Goal: Task Accomplishment & Management: Manage account settings

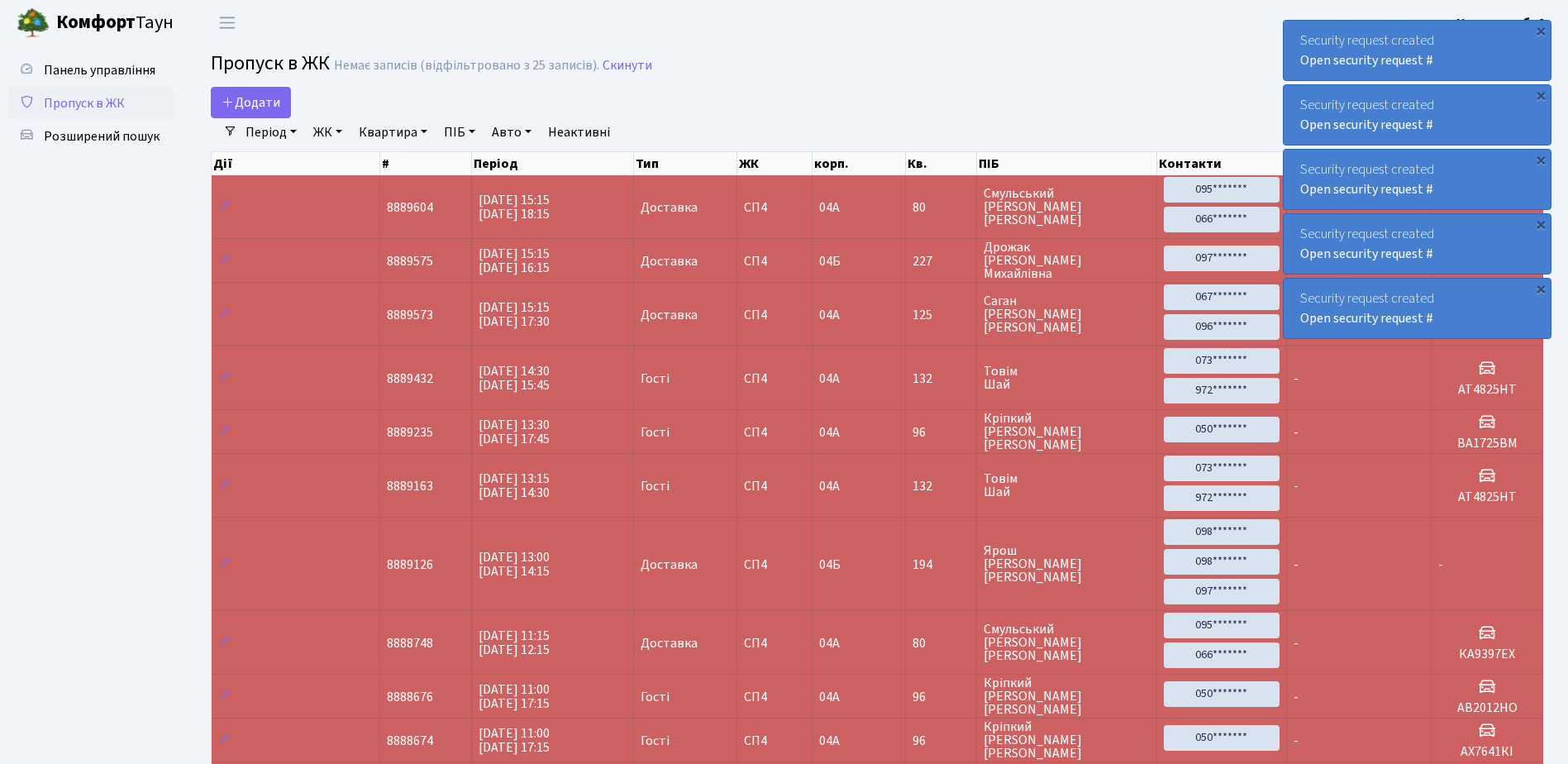
select select "25"
click at [1541, 30] on div "×" at bounding box center [1540, 30] width 17 height 17
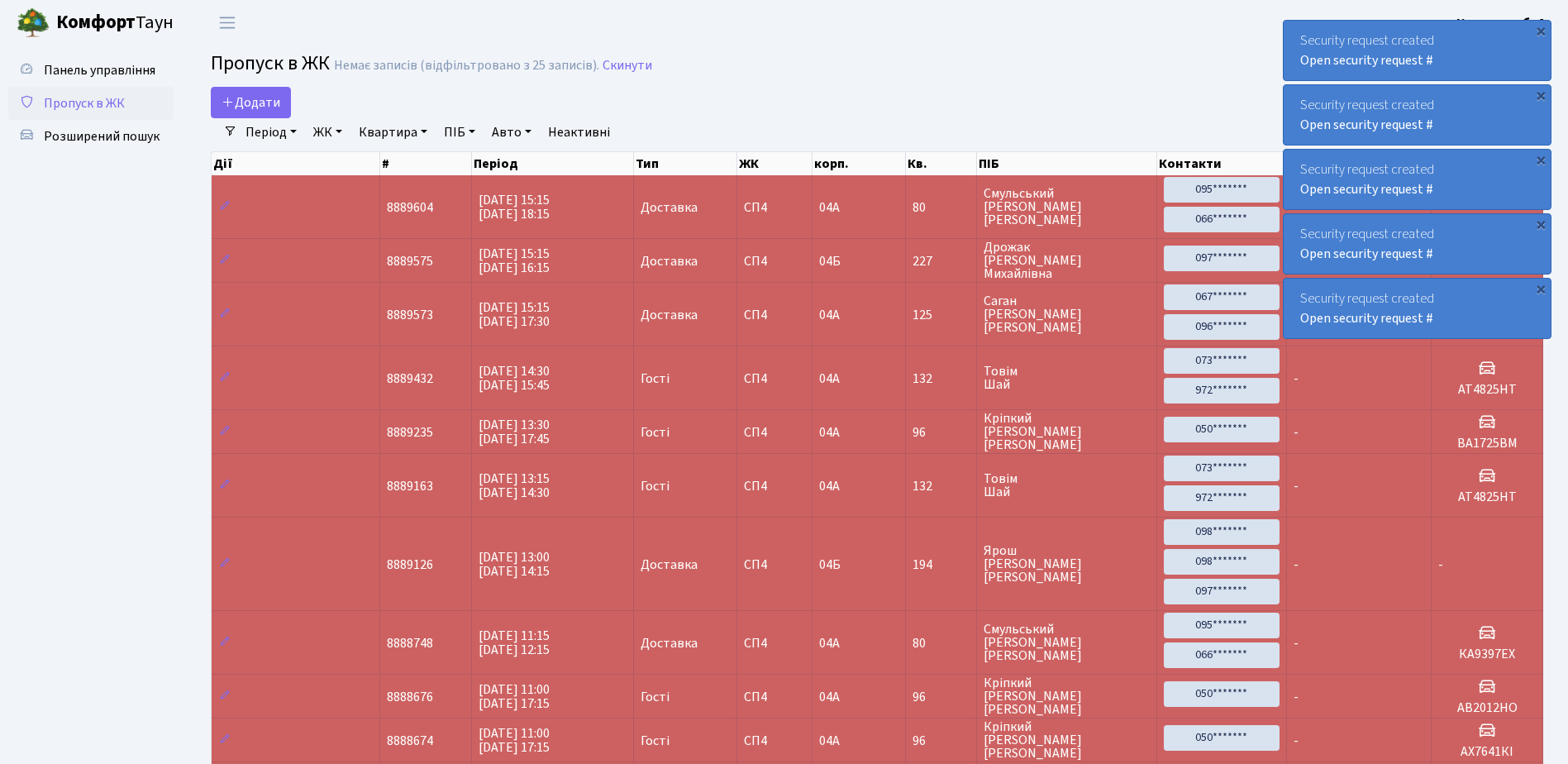
click at [1541, 30] on div "×" at bounding box center [1540, 30] width 17 height 17
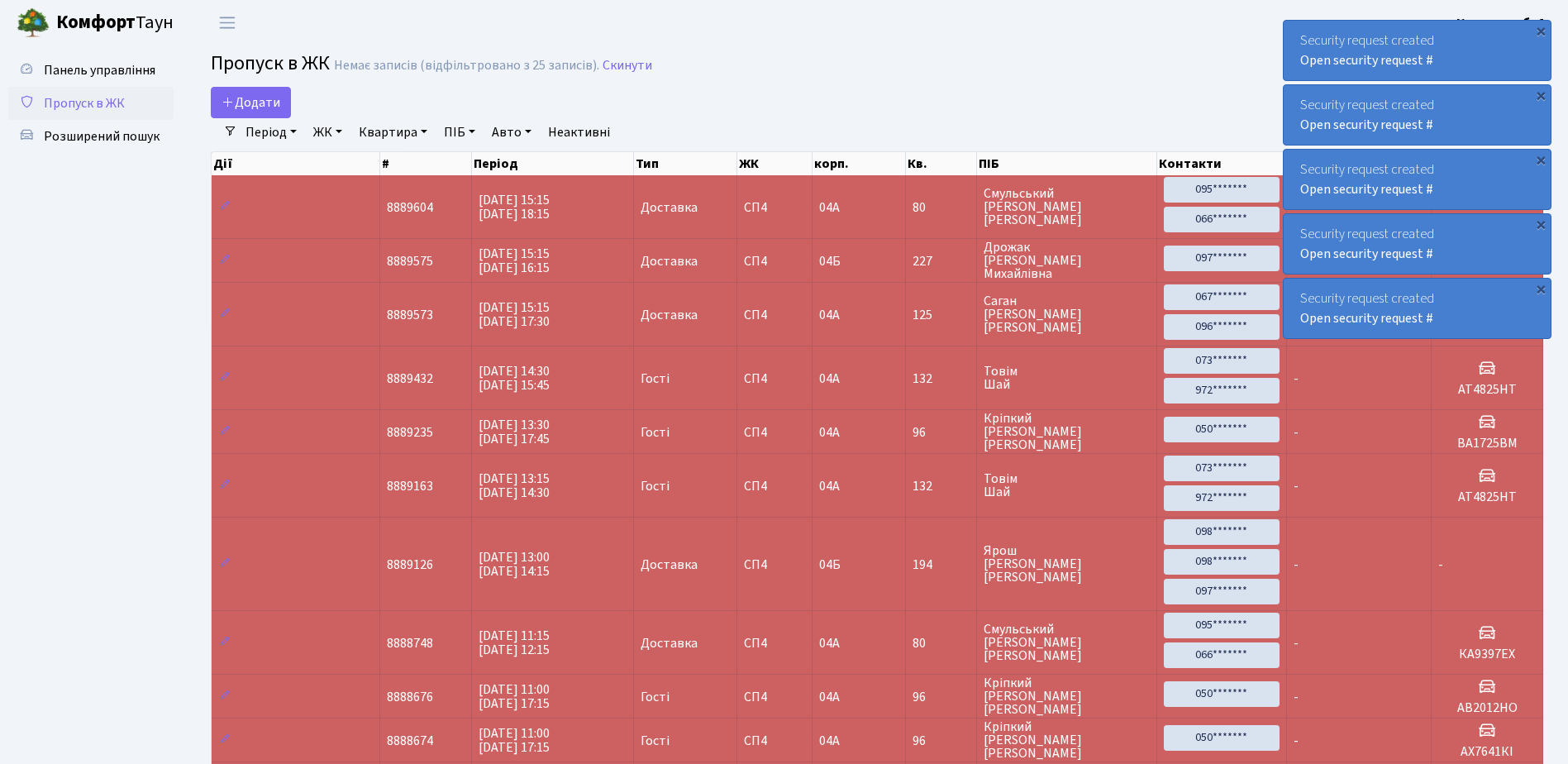
click at [1541, 30] on div "×" at bounding box center [1540, 30] width 17 height 17
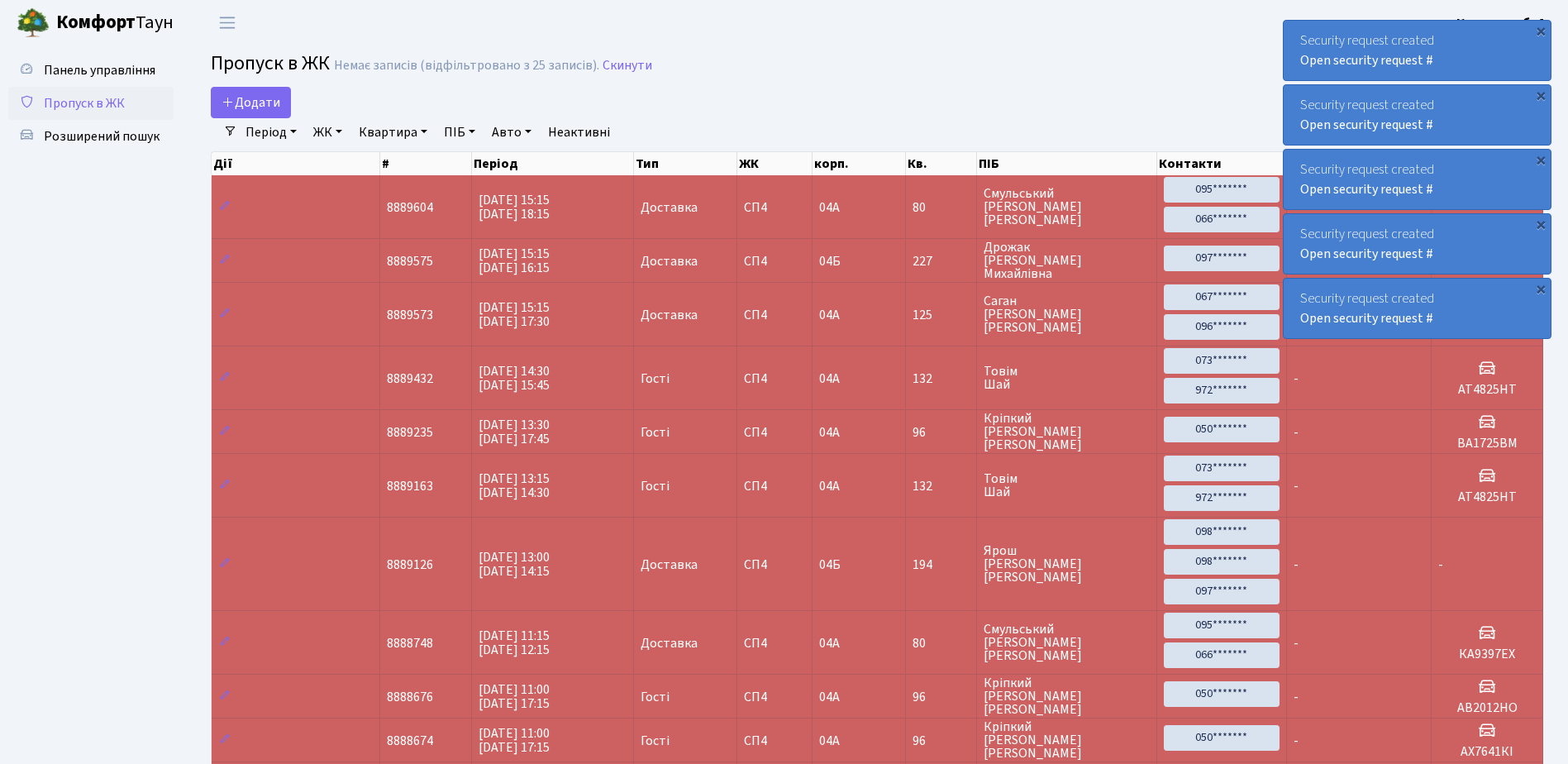
click at [1541, 30] on div "×" at bounding box center [1540, 30] width 17 height 17
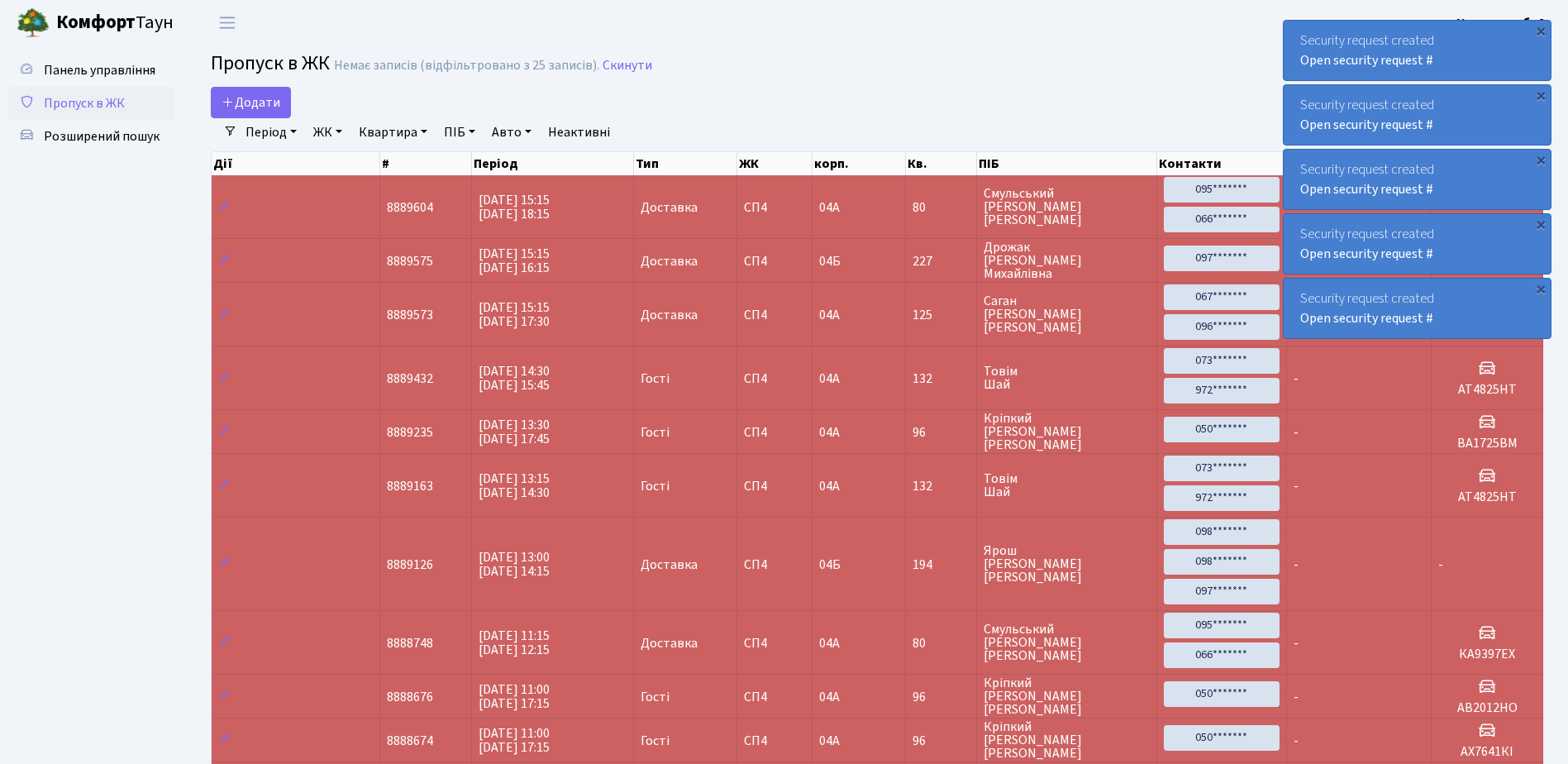
click at [1541, 30] on div "×" at bounding box center [1540, 30] width 17 height 17
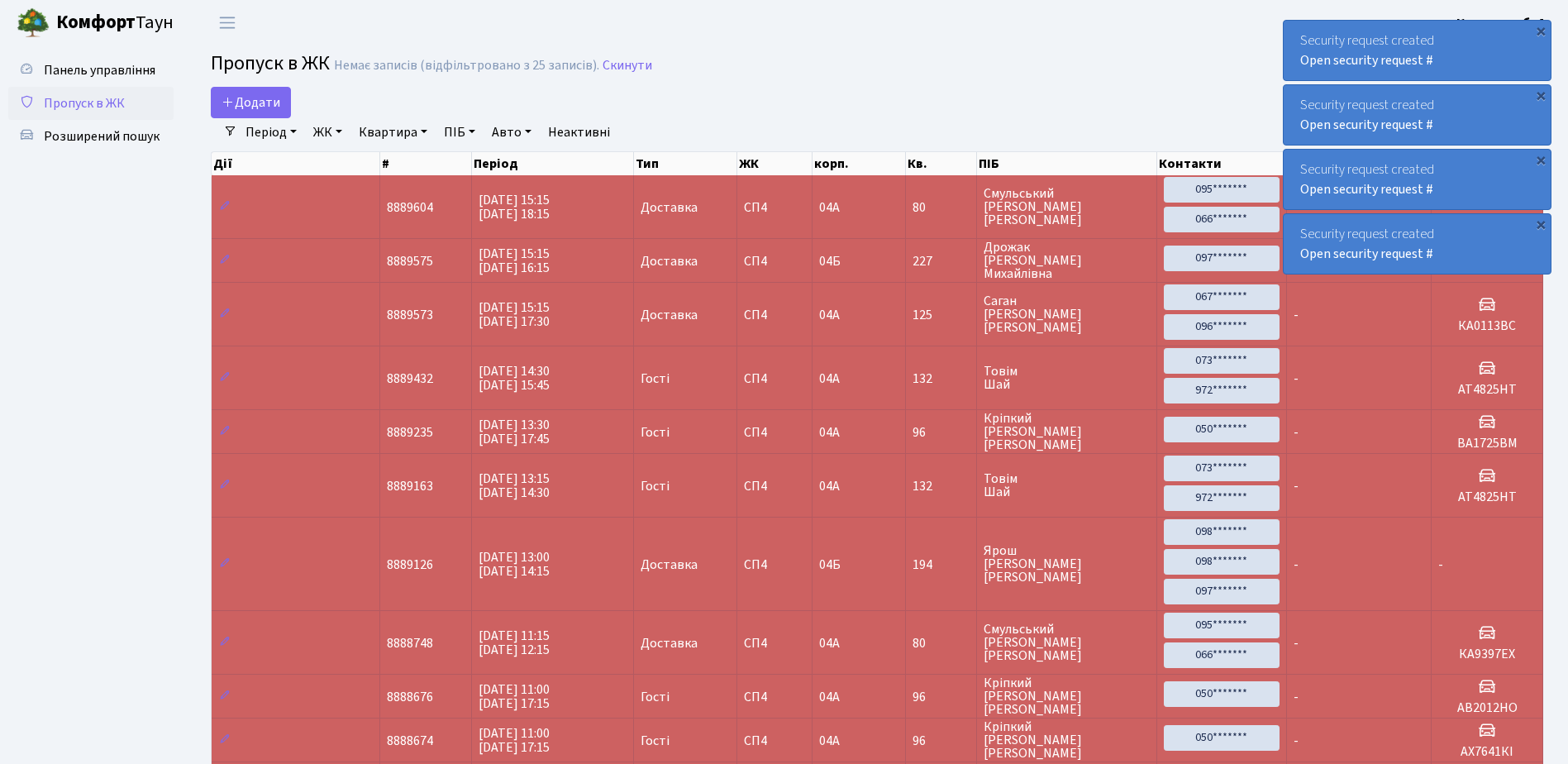
click at [1541, 30] on div "×" at bounding box center [1540, 30] width 17 height 17
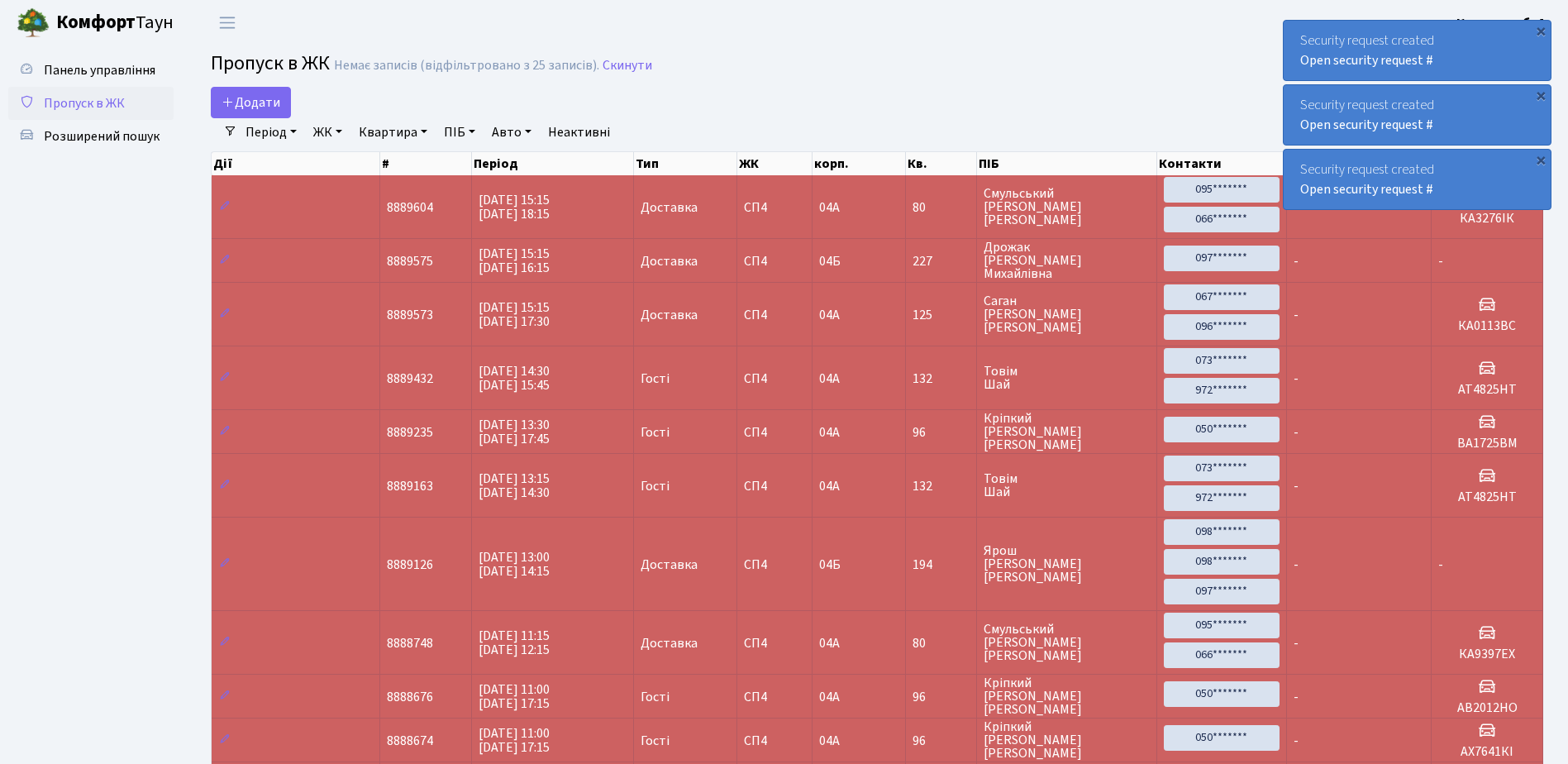
click at [1541, 30] on div "×" at bounding box center [1540, 30] width 17 height 17
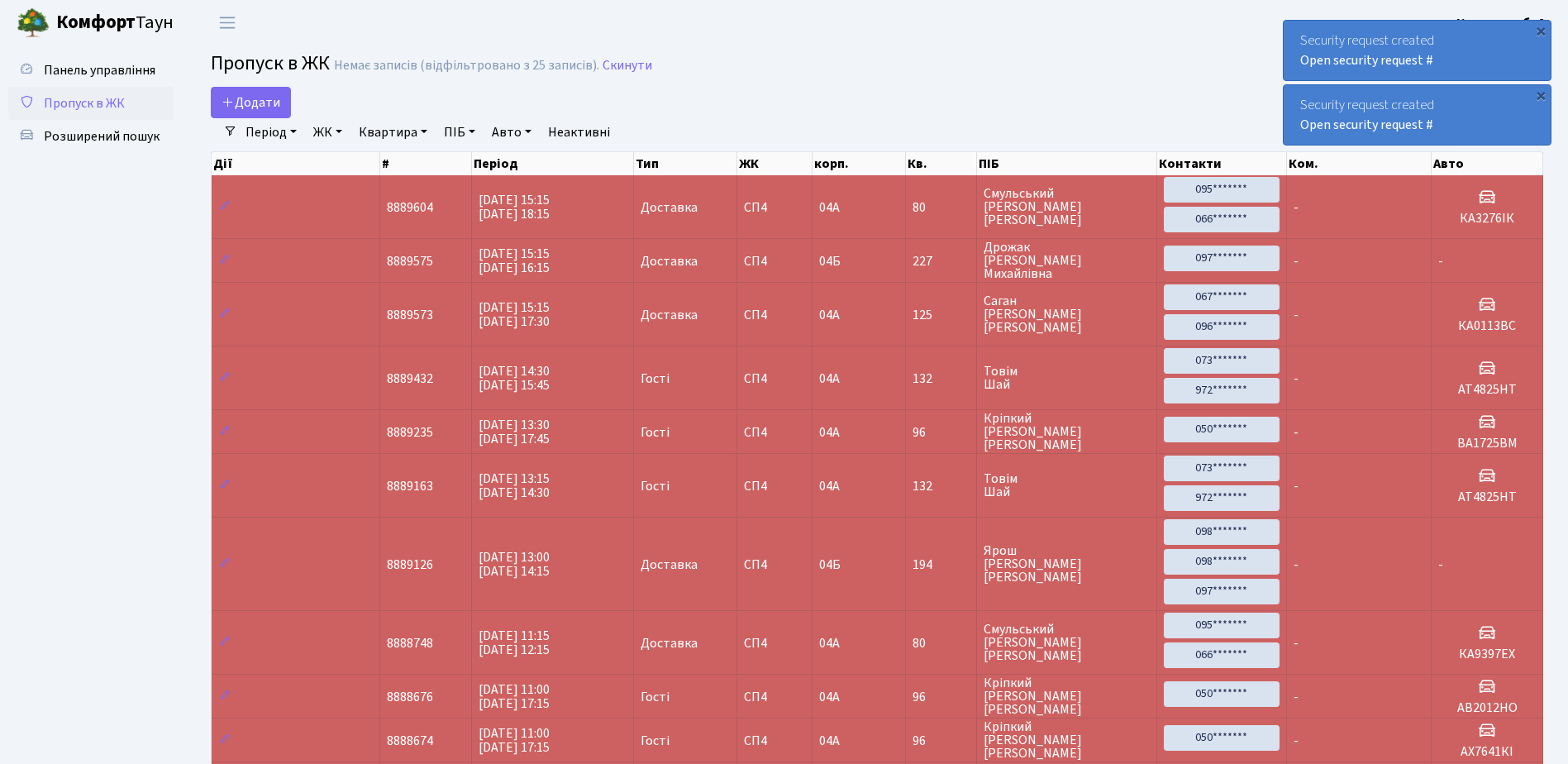
click at [1541, 30] on div "×" at bounding box center [1540, 30] width 17 height 17
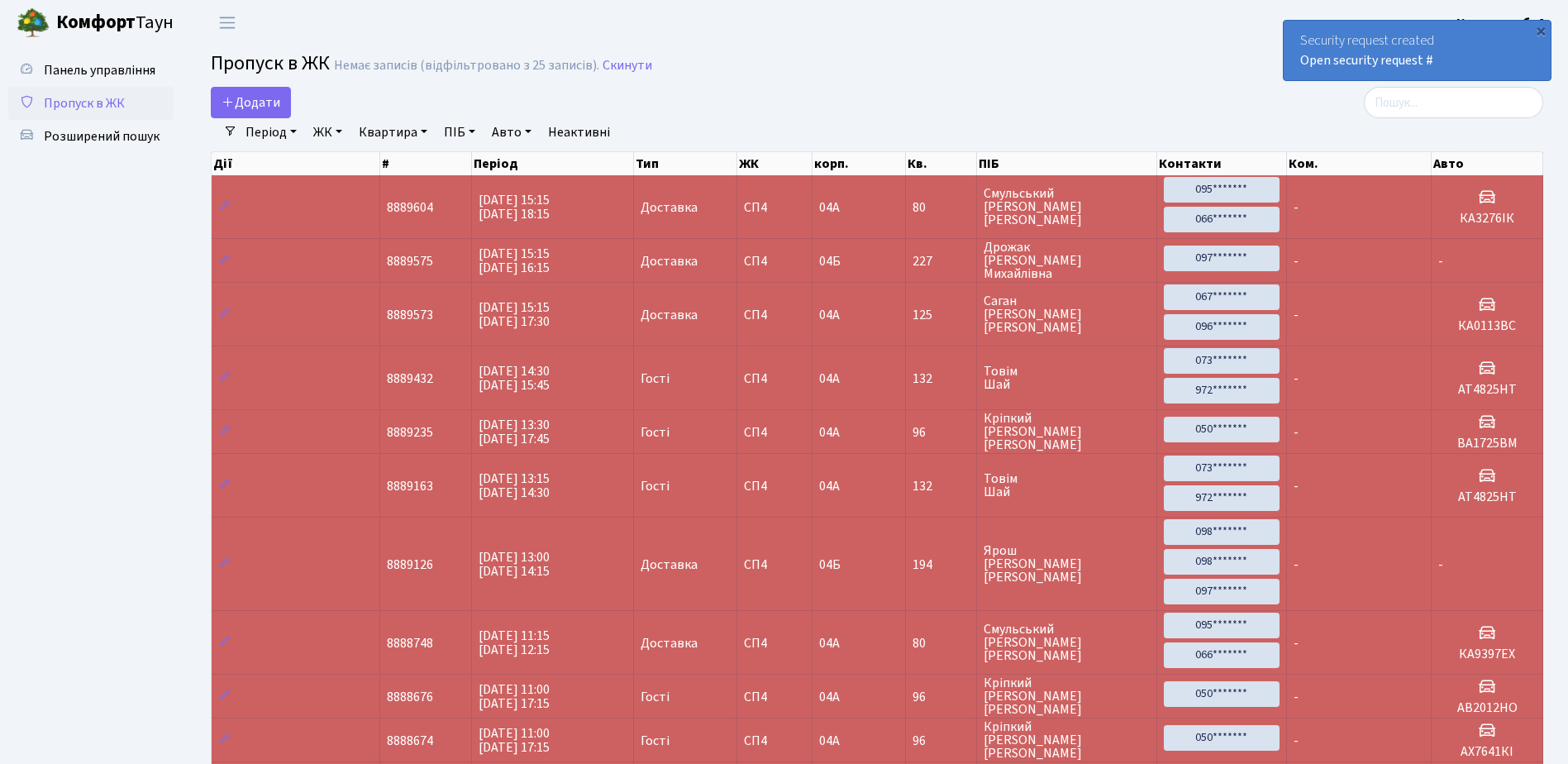
click at [1541, 30] on div "×" at bounding box center [1540, 30] width 17 height 17
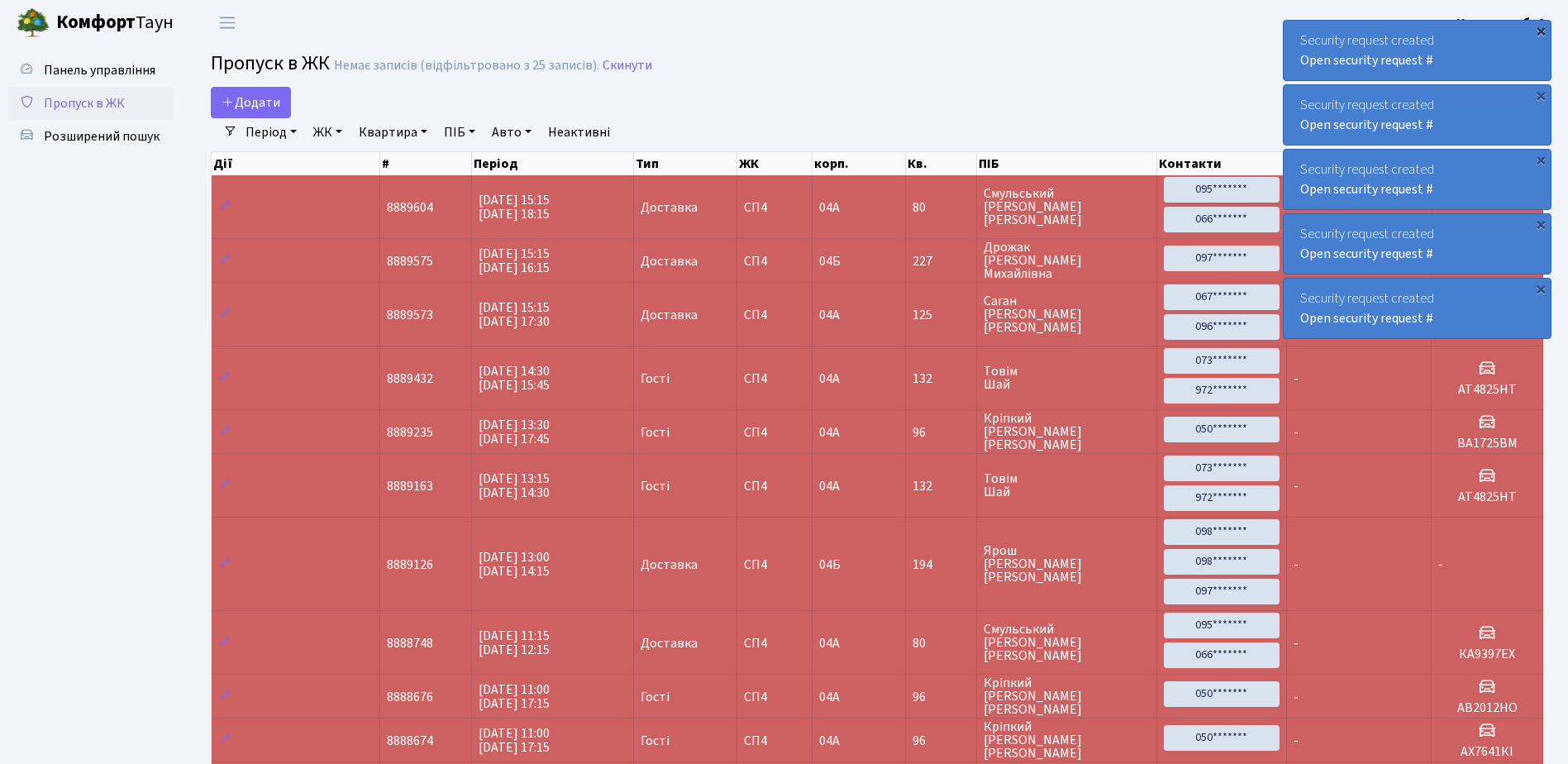
click at [1541, 28] on div "×" at bounding box center [1540, 30] width 17 height 17
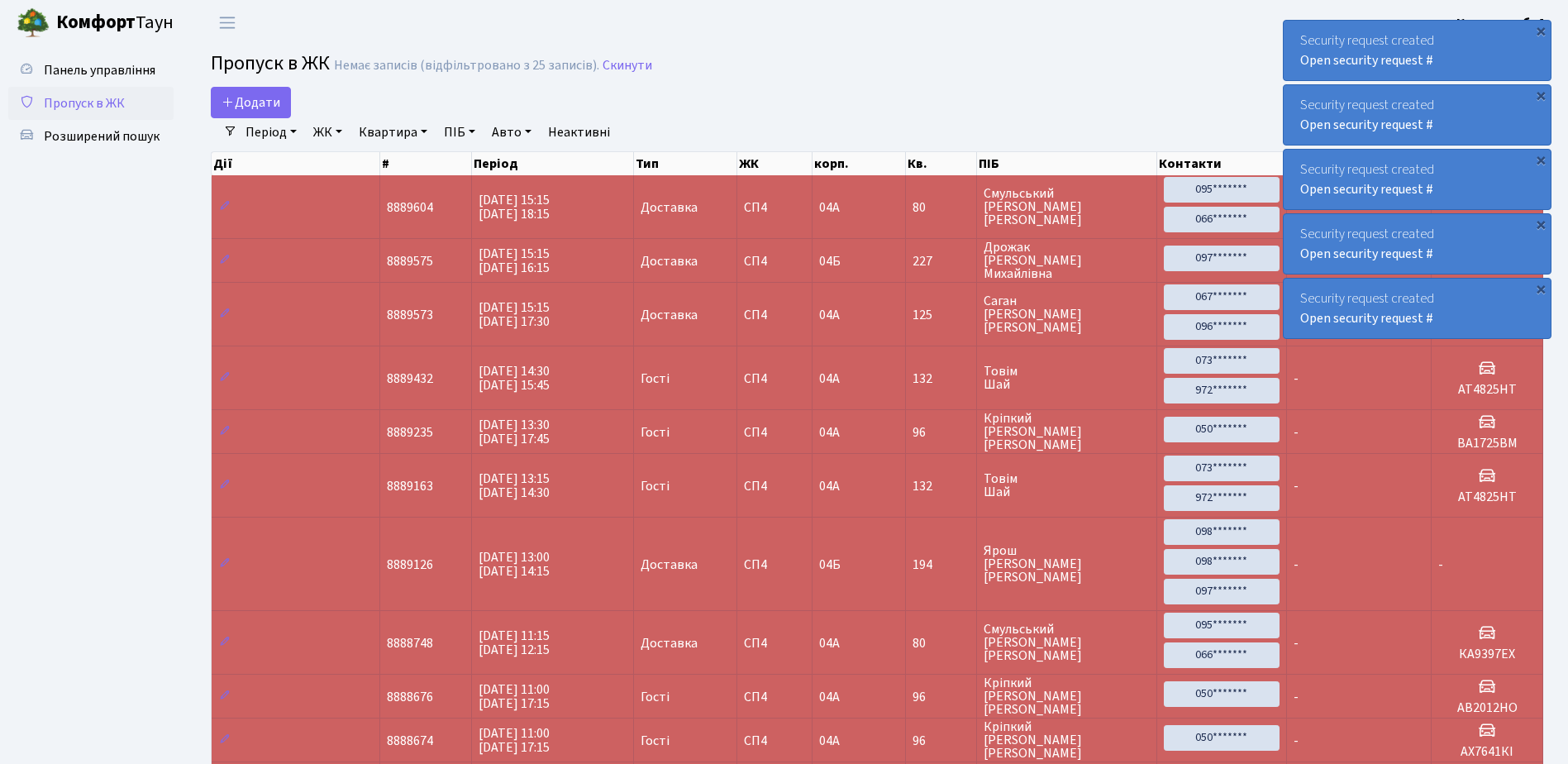
click at [1541, 28] on div "×" at bounding box center [1540, 30] width 17 height 17
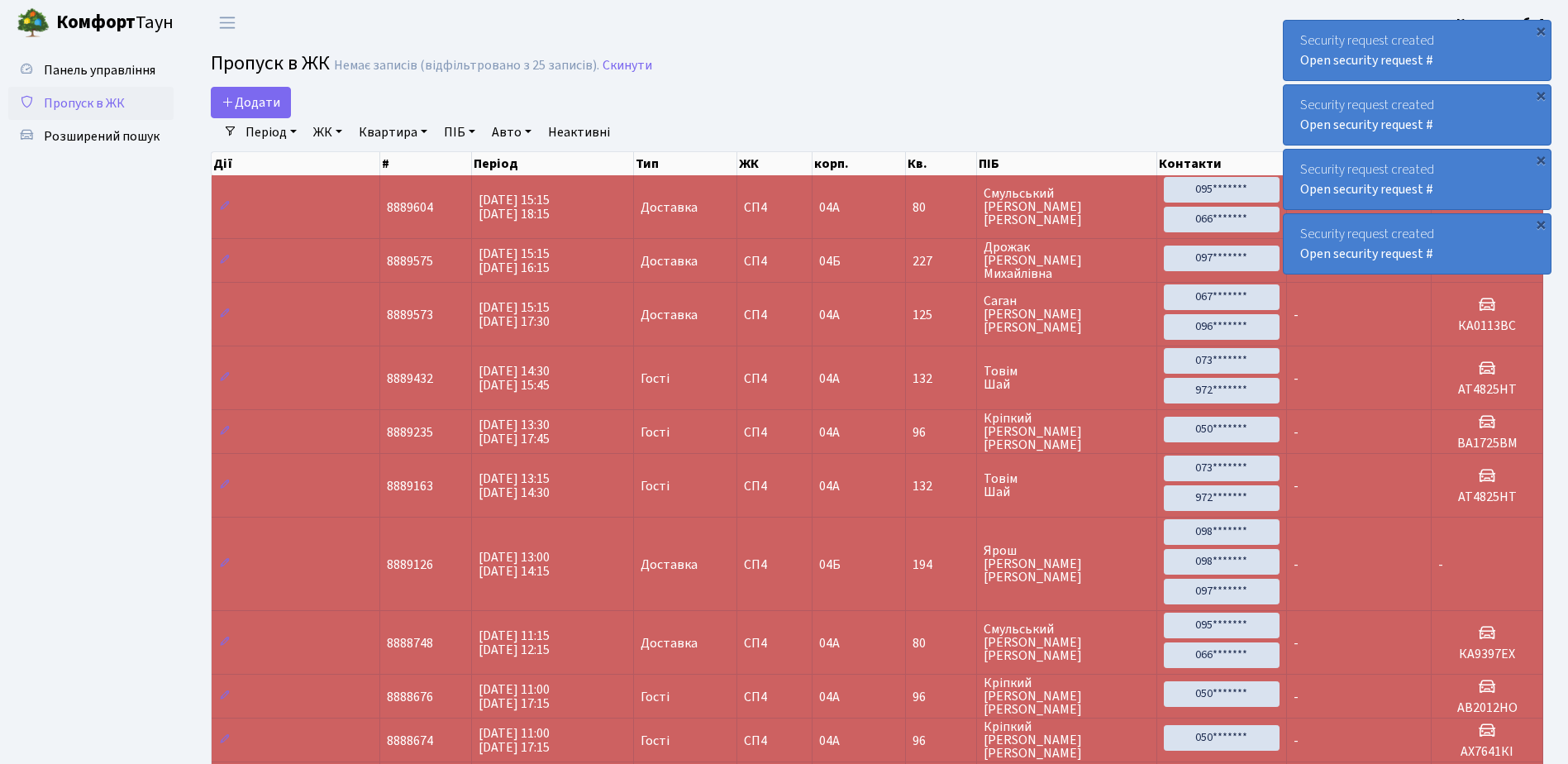
click at [1541, 28] on div "×" at bounding box center [1540, 30] width 17 height 17
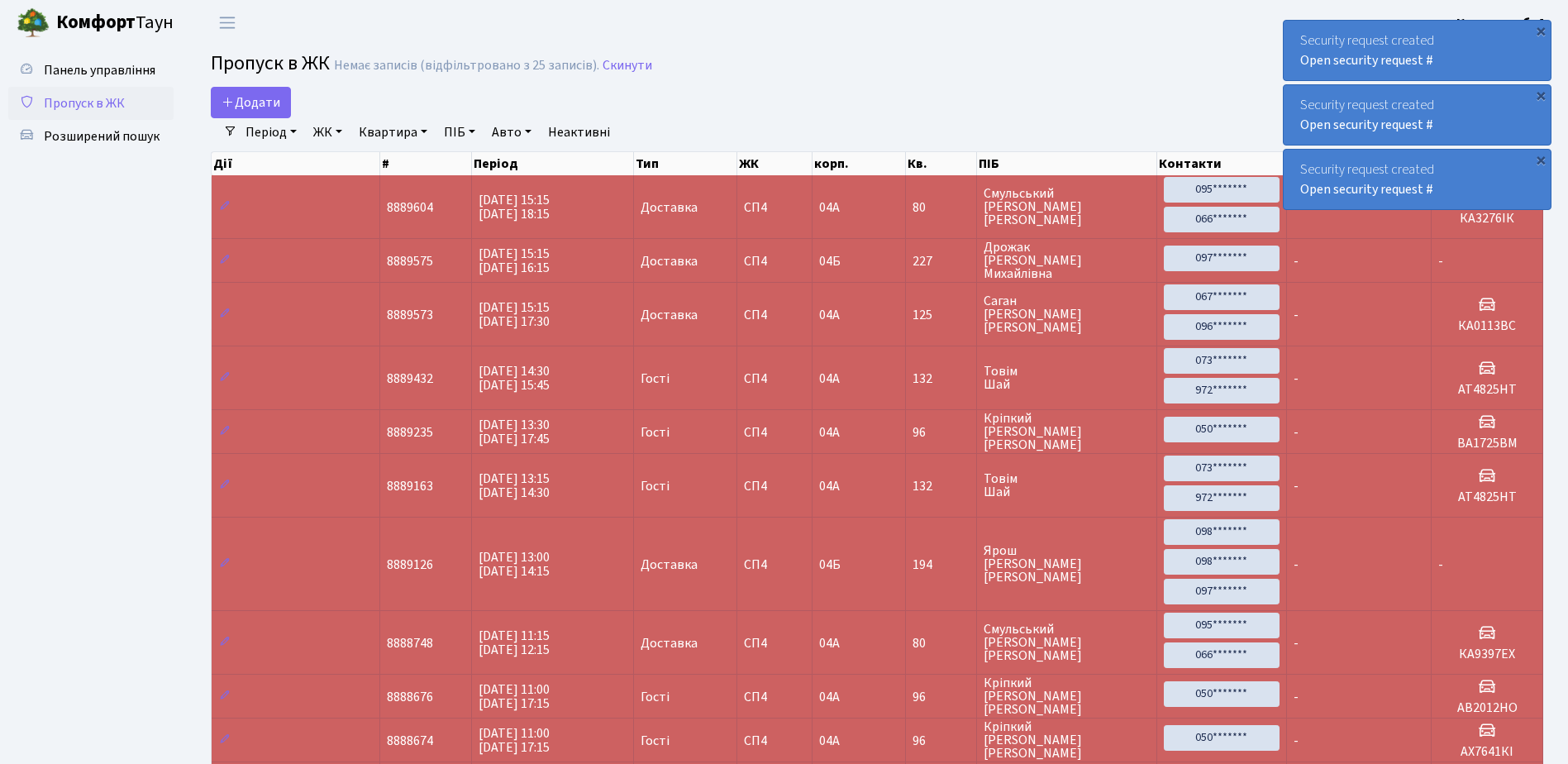
click at [1541, 28] on div "×" at bounding box center [1540, 30] width 17 height 17
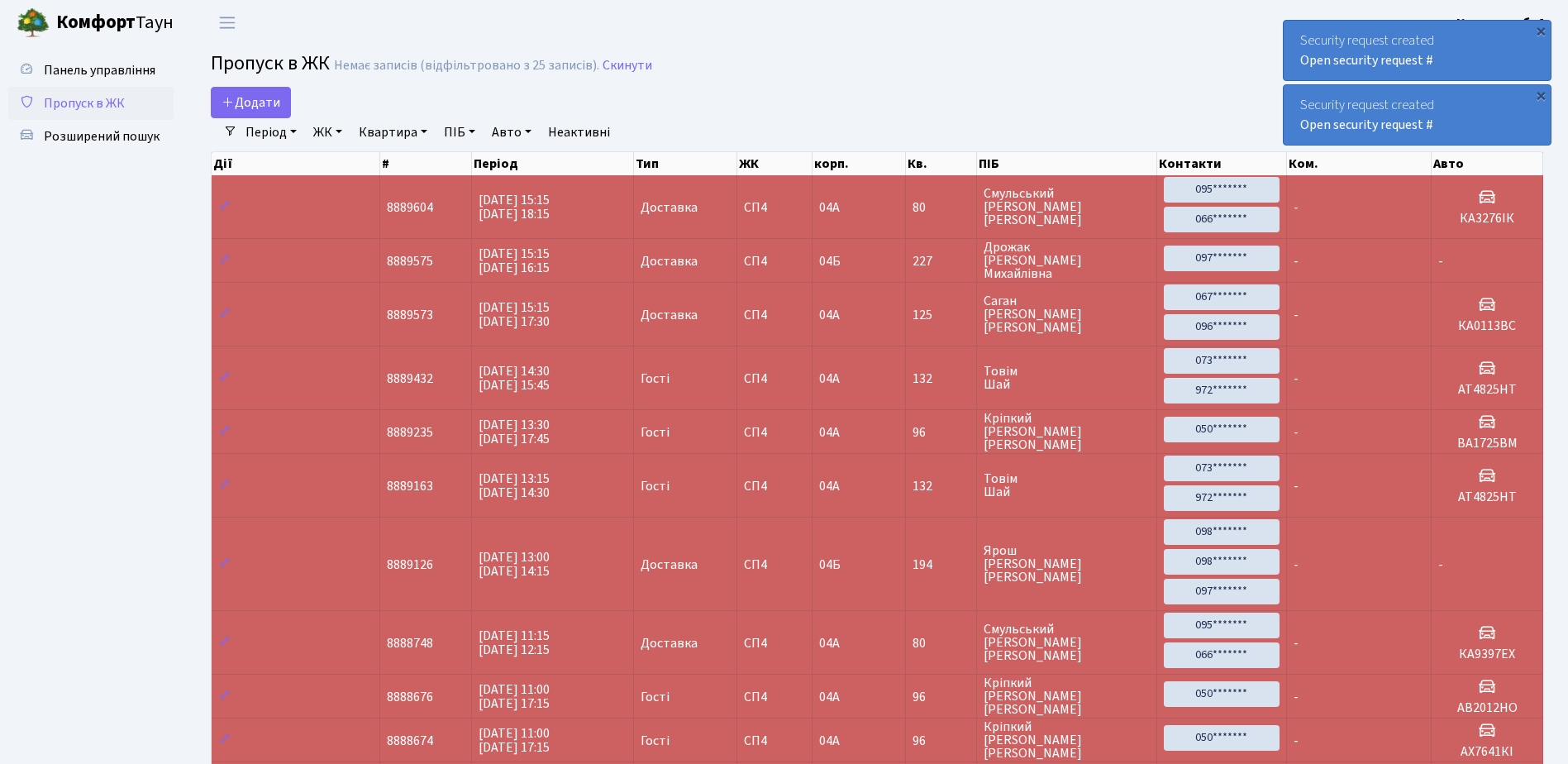
click at [1541, 28] on div "×" at bounding box center [1540, 30] width 17 height 17
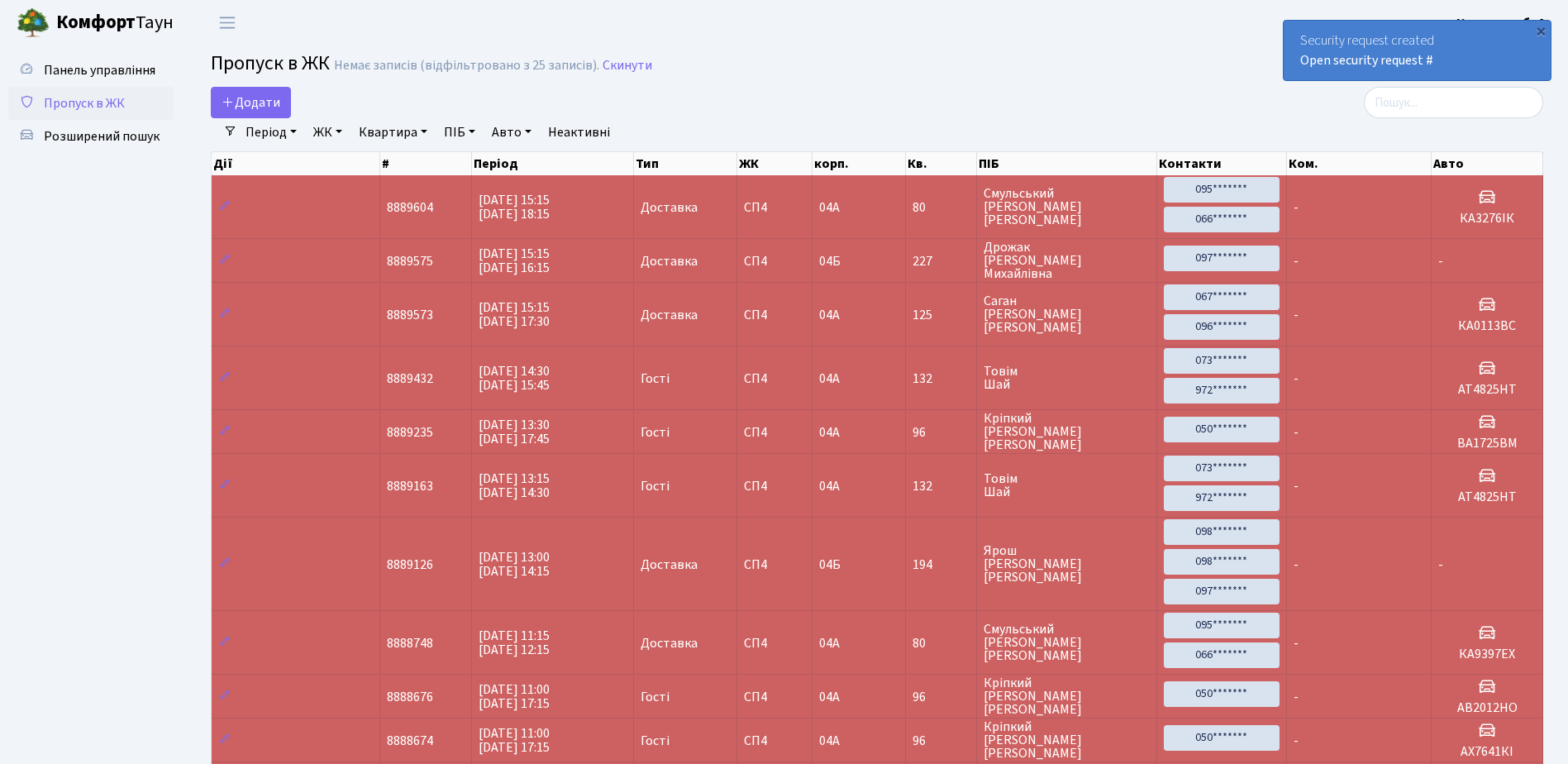
click at [1541, 28] on div "×" at bounding box center [1540, 30] width 17 height 17
